Goal: Complete application form

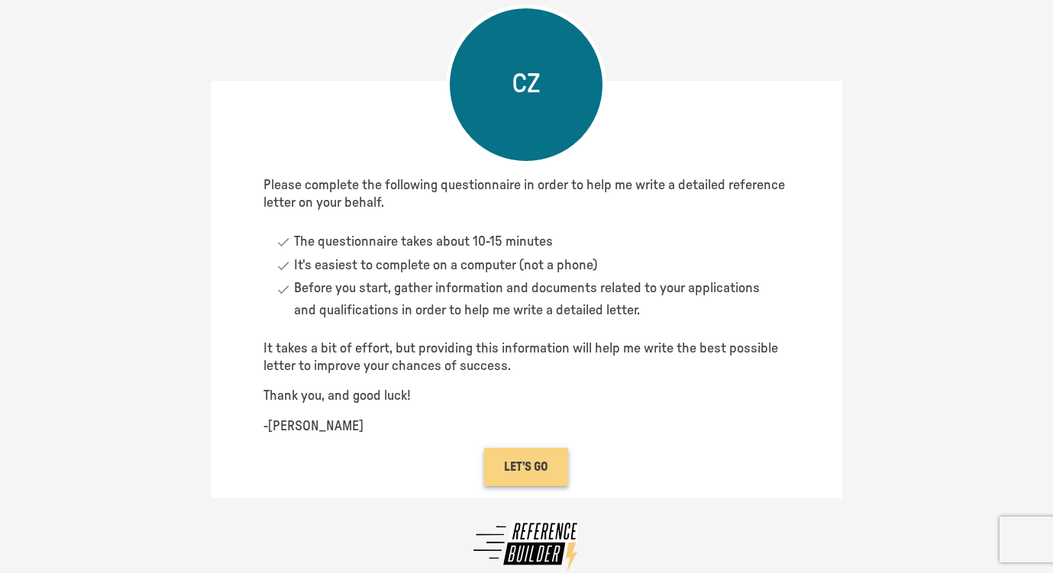
scroll to position [16, 0]
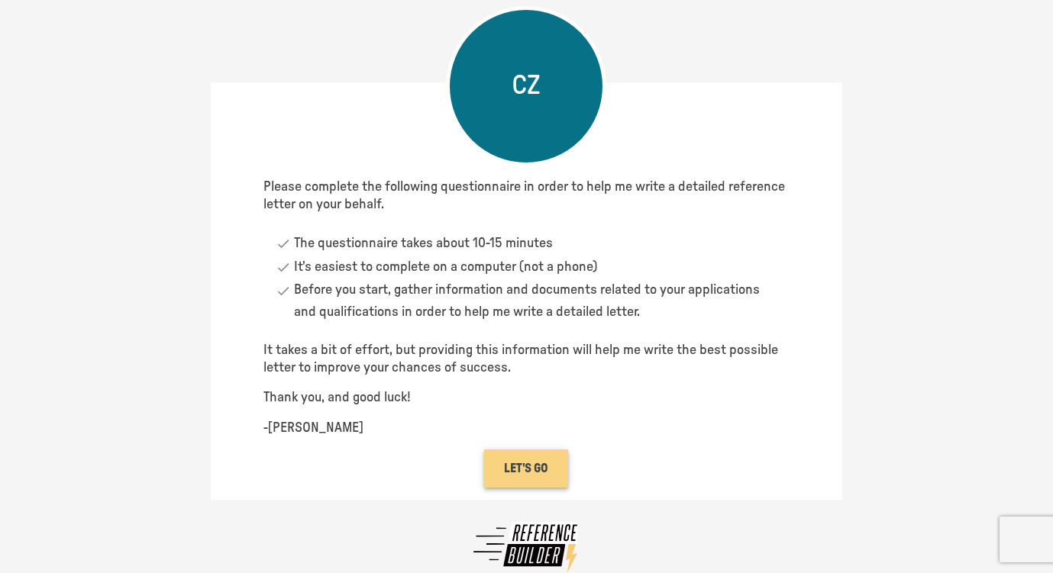
click at [534, 483] on button "LET'S GO" at bounding box center [526, 469] width 84 height 38
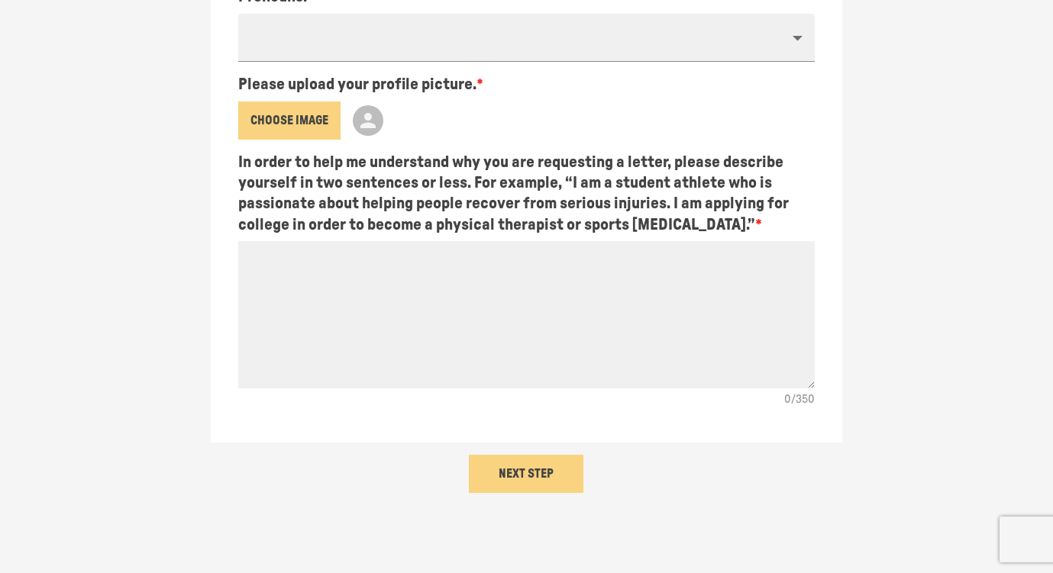
scroll to position [450, 0]
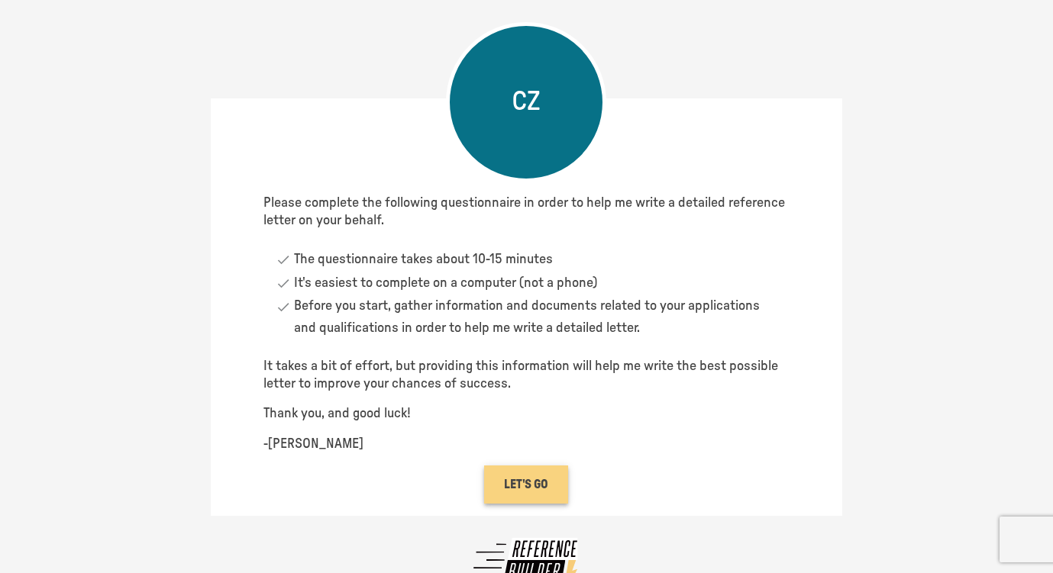
click at [516, 490] on button "LET'S GO" at bounding box center [526, 485] width 84 height 38
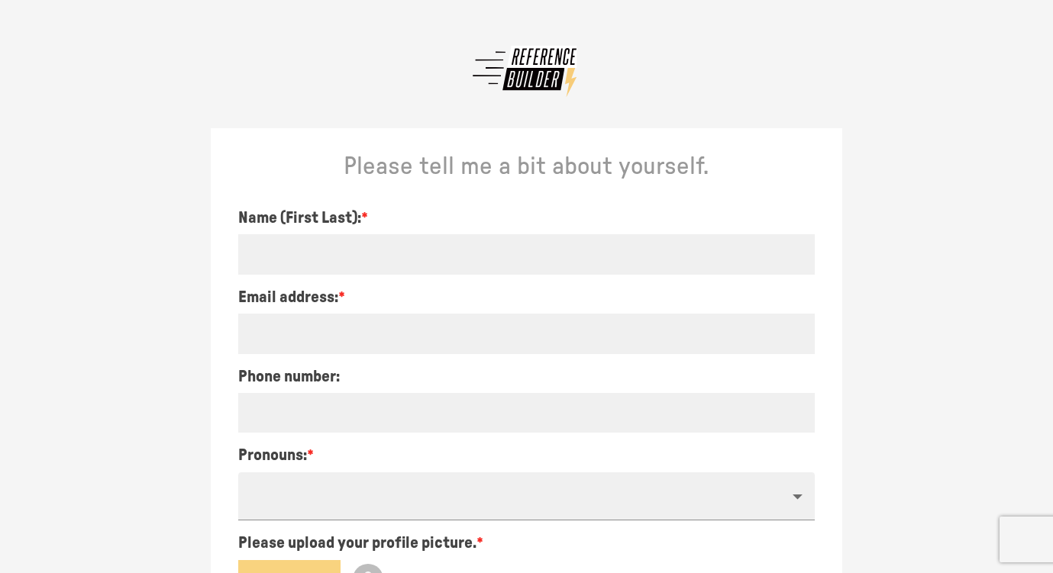
click at [373, 283] on div "Name (First Last): * Email address: * Phone number: Pronouns: * ​ Please upload…" at bounding box center [526, 537] width 600 height 659
click at [789, 241] on Info\\ "text" at bounding box center [526, 254] width 576 height 40
click at [790, 247] on Info\\ "text" at bounding box center [526, 254] width 576 height 40
click at [796, 259] on Info\\ "text" at bounding box center [526, 254] width 576 height 40
click at [436, 244] on Info\\ "text" at bounding box center [526, 254] width 576 height 40
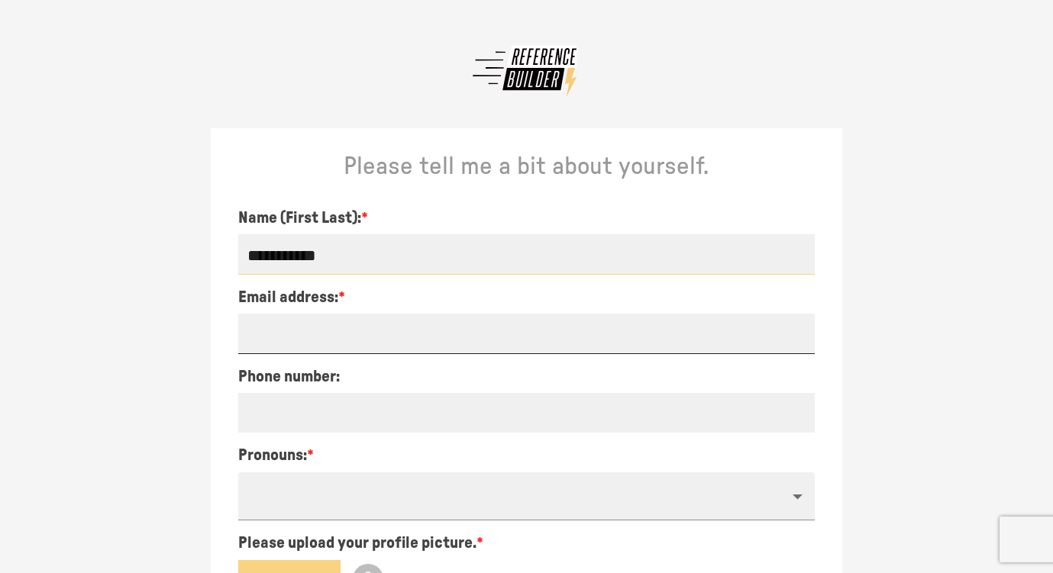
type Info\\ "**********"
